Goal: Task Accomplishment & Management: Use online tool/utility

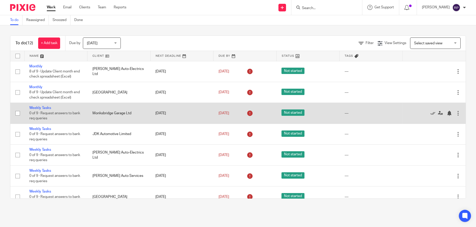
click at [39, 104] on td "Weekly Tasks 0 of 9 · Request answers to bank req queries" at bounding box center [55, 113] width 63 height 21
click at [39, 105] on td "Weekly Tasks 0 of 9 · Request answers to bank req queries" at bounding box center [55, 113] width 63 height 21
click at [38, 106] on link "Weekly Tasks" at bounding box center [40, 108] width 22 height 4
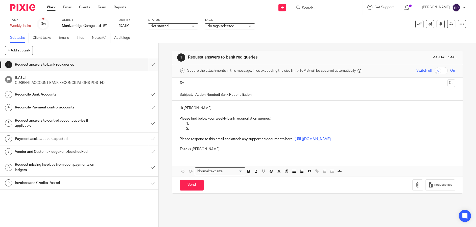
click at [147, 62] on input "submit" at bounding box center [79, 64] width 159 height 13
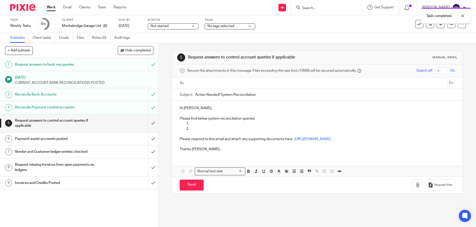
click at [145, 119] on input "submit" at bounding box center [79, 123] width 159 height 18
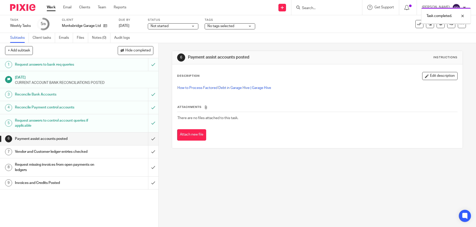
click at [144, 138] on input "submit" at bounding box center [79, 138] width 159 height 13
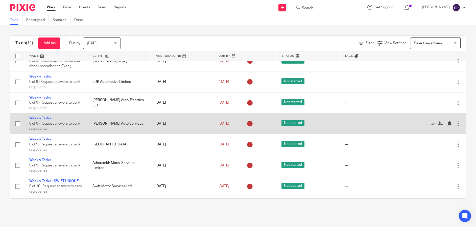
scroll to position [63, 0]
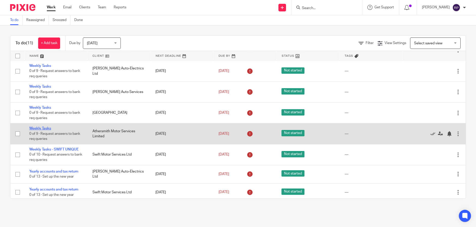
click at [40, 128] on link "Weekly Tasks" at bounding box center [40, 128] width 22 height 4
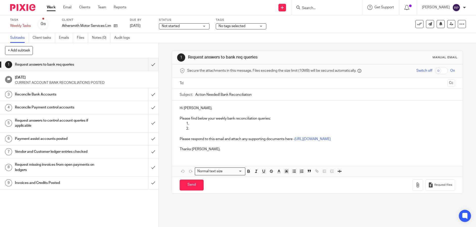
click at [149, 71] on link "25 Aug 2025 CURRENT ACCOUNT BANK RECONCILIATIONS POSTED" at bounding box center [79, 79] width 159 height 17
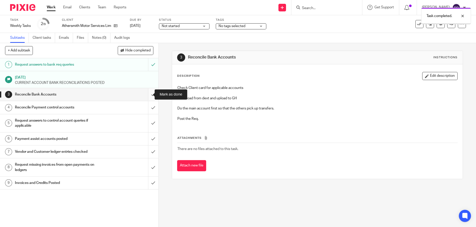
click at [143, 95] on input "submit" at bounding box center [79, 94] width 159 height 13
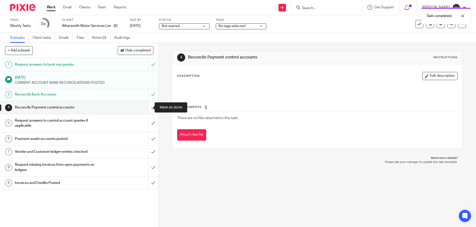
click at [145, 108] on input "submit" at bounding box center [79, 107] width 159 height 13
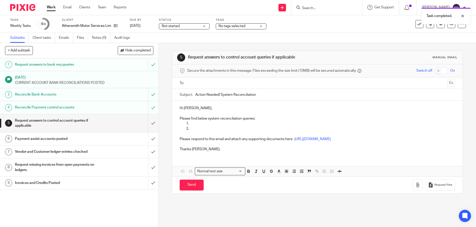
click at [21, 6] on img at bounding box center [22, 7] width 25 height 7
